Goal: Task Accomplishment & Management: Complete application form

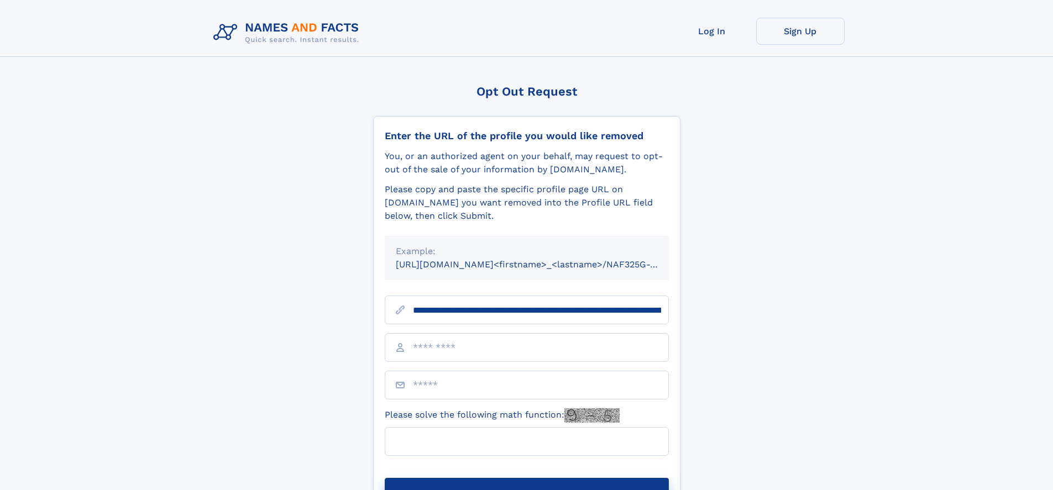
scroll to position [0, 127]
type input "**********"
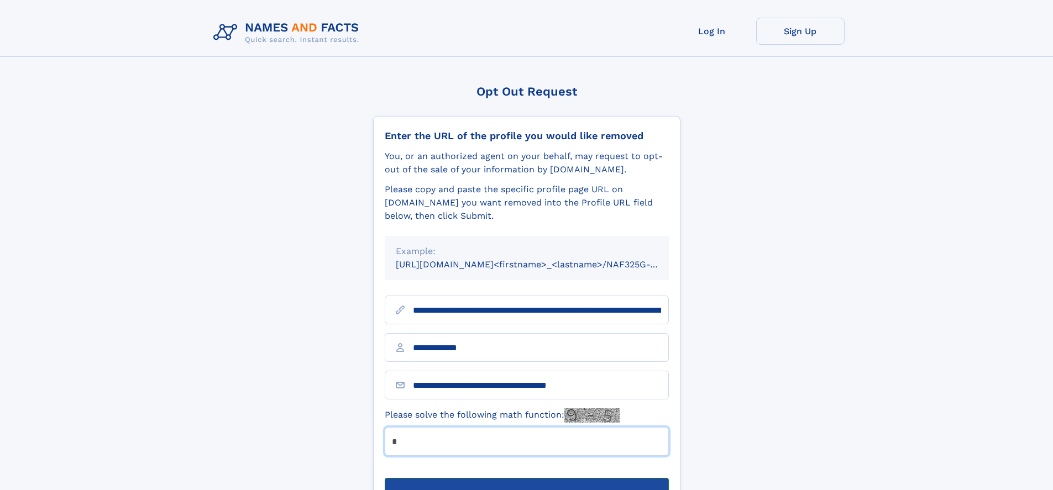
type input "*"
click at [526, 478] on button "Submit Opt Out Request" at bounding box center [527, 495] width 284 height 35
